Goal: Obtain resource: Obtain resource

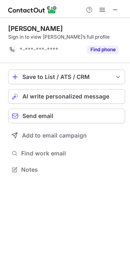
scroll to position [163, 130]
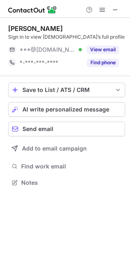
scroll to position [176, 130]
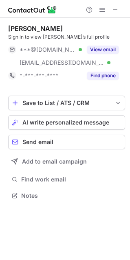
scroll to position [189, 130]
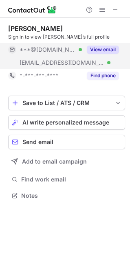
click at [104, 50] on button "View email" at bounding box center [103, 50] width 32 height 8
click at [104, 48] on button "View email" at bounding box center [103, 50] width 32 height 8
click at [86, 48] on div "View email" at bounding box center [100, 49] width 37 height 13
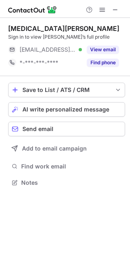
scroll to position [176, 130]
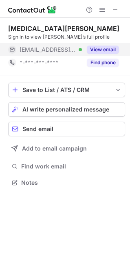
click at [111, 46] on button "View email" at bounding box center [103, 50] width 32 height 8
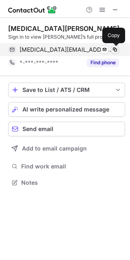
click at [113, 50] on span at bounding box center [114, 49] width 7 height 7
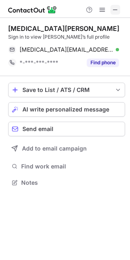
click at [111, 11] on button at bounding box center [115, 10] width 10 height 10
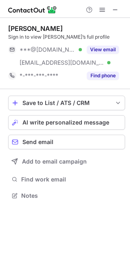
scroll to position [189, 130]
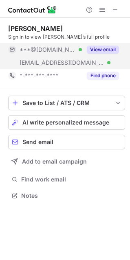
click at [107, 52] on button "View email" at bounding box center [103, 50] width 32 height 8
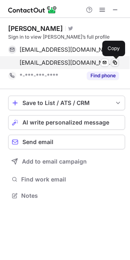
click at [115, 66] on button at bounding box center [115, 63] width 8 height 8
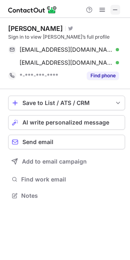
click at [114, 8] on span at bounding box center [115, 10] width 7 height 7
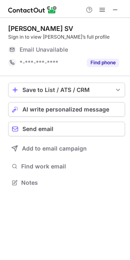
scroll to position [4, 4]
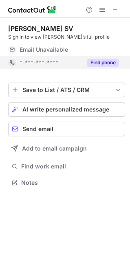
click at [103, 62] on button "Find phone" at bounding box center [103, 63] width 32 height 8
